Goal: Navigation & Orientation: Find specific page/section

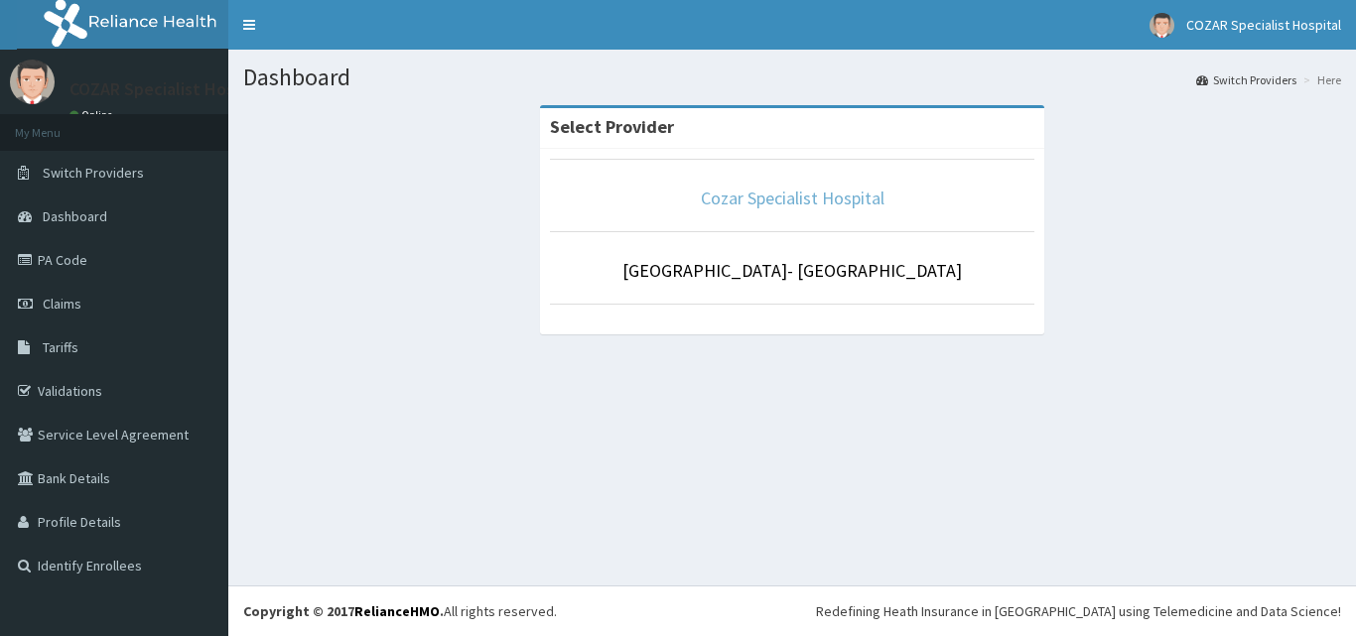
click at [749, 191] on link "Cozar Specialist Hospital" at bounding box center [793, 198] width 184 height 23
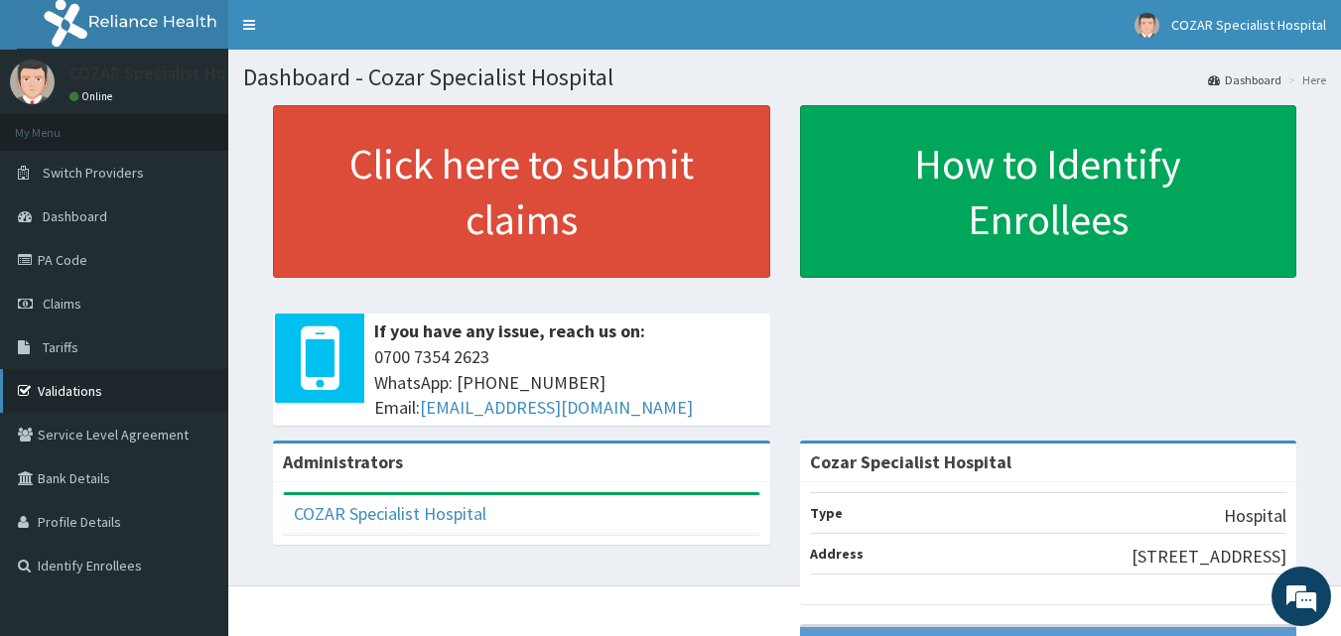
click at [61, 396] on link "Validations" at bounding box center [114, 391] width 228 height 44
